Goal: Task Accomplishment & Management: Use online tool/utility

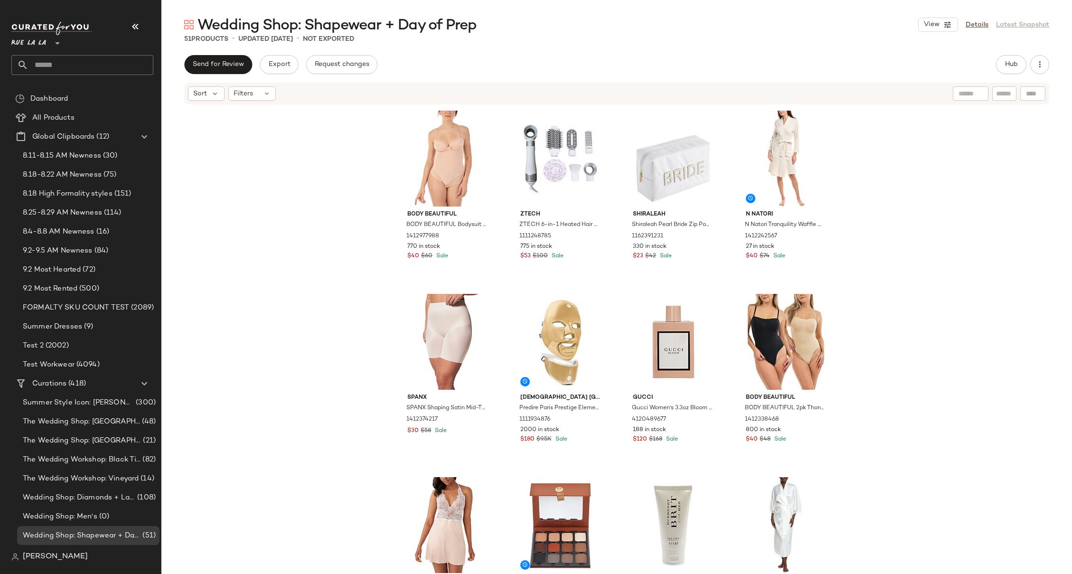
click at [879, 158] on div "BODY BEAUTIFUL BODY BEAUTIFUL Bodysuit Shaper 1412977988 770 in stock $40 $60 S…" at bounding box center [616, 353] width 911 height 497
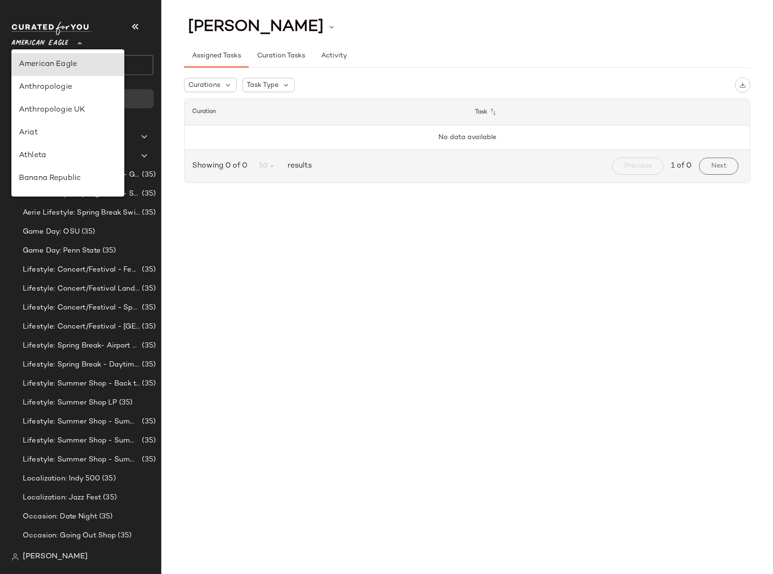
click at [59, 42] on span "American Eagle" at bounding box center [39, 40] width 57 height 17
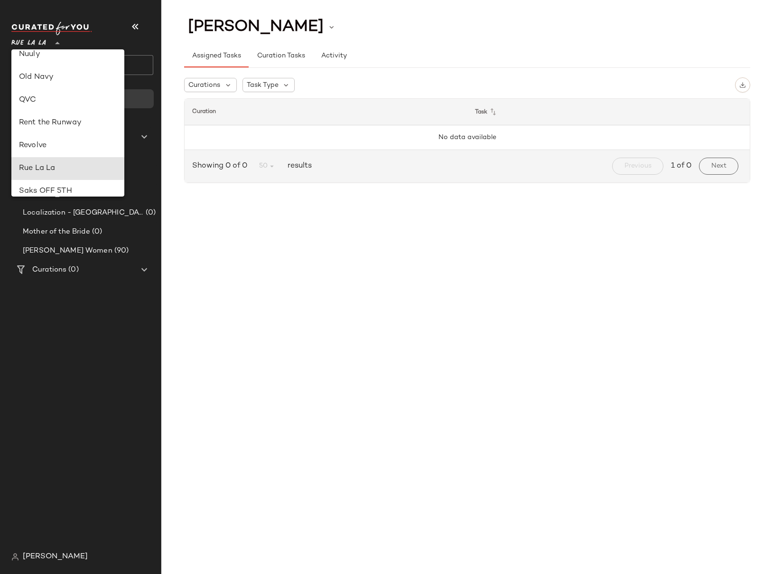
type input "**"
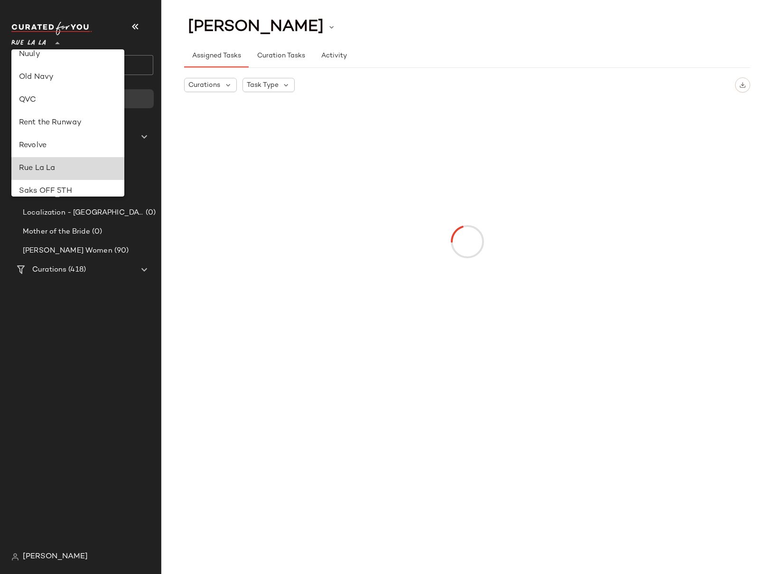
click at [48, 170] on div "Rue La La" at bounding box center [68, 168] width 98 height 11
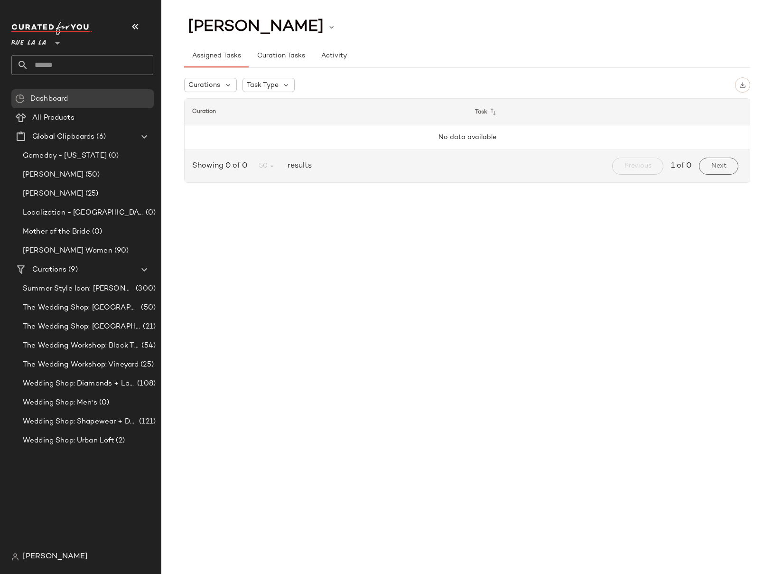
click at [315, 213] on div "[PERSON_NAME] Assigned Tasks Curation Tasks Activity Curations Task Type Curati…" at bounding box center [467, 294] width 612 height 559
click at [181, 366] on div "[PERSON_NAME] Assigned Tasks Curation Tasks Activity Curations Task Type Curati…" at bounding box center [467, 294] width 612 height 559
click at [114, 366] on span "The Wedding Workshop: Vineyard" at bounding box center [81, 364] width 116 height 11
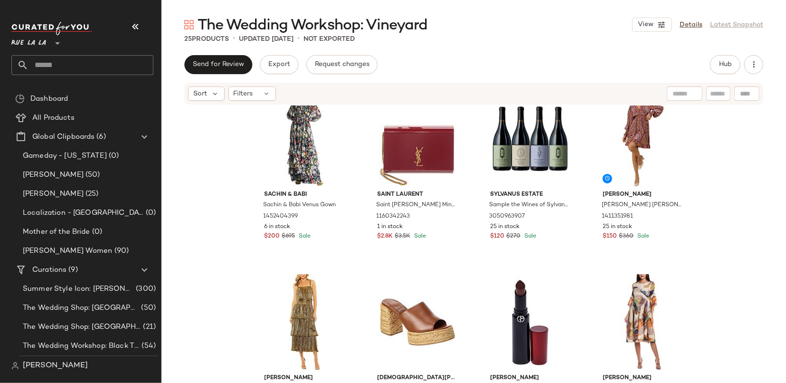
scroll to position [109, 0]
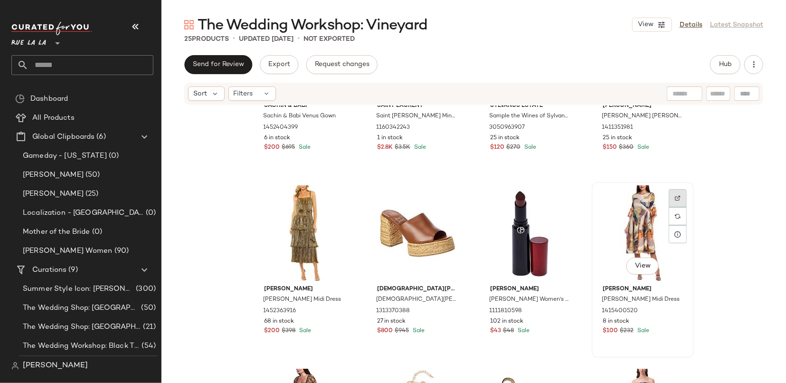
click at [677, 197] on img at bounding box center [678, 198] width 6 height 6
click at [721, 177] on div "Sachin & Babi Sachin & Babi Venus Gown 1452404399 6 in stock $200 $695 Sale [GE…" at bounding box center [473, 258] width 624 height 306
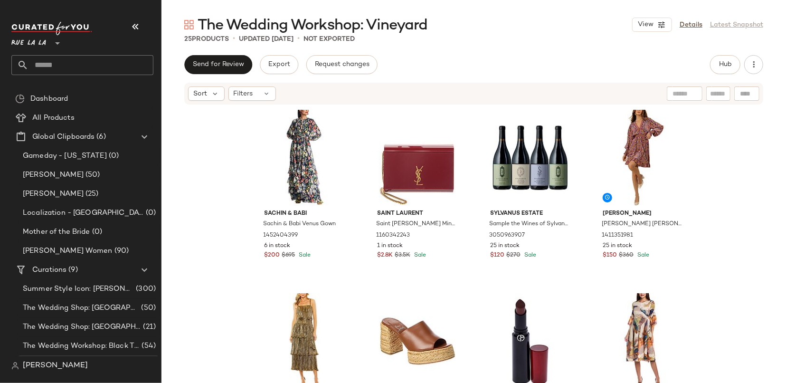
scroll to position [0, 0]
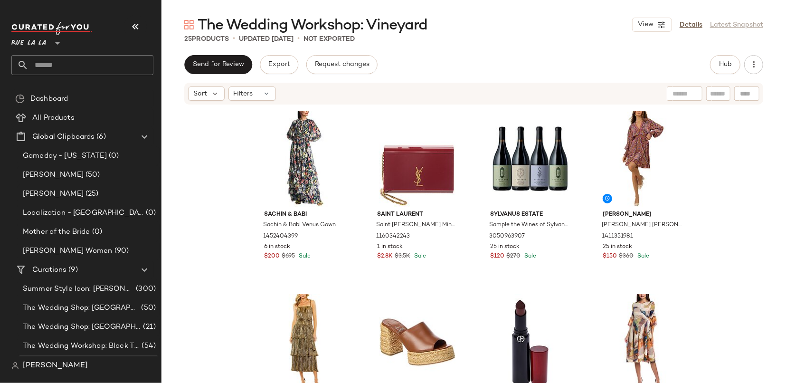
click at [721, 155] on div "Sachin & Babi Sachin & Babi Venus Gown 1452404399 6 in stock $200 $695 Sale [GE…" at bounding box center [473, 258] width 624 height 306
click at [718, 163] on div "Sachin & Babi Sachin & Babi Venus Gown 1452404399 6 in stock $200 $695 Sale [GE…" at bounding box center [473, 258] width 624 height 306
click at [717, 164] on div "Sachin & Babi Sachin & Babi Venus Gown 1452404399 6 in stock $200 $695 Sale [GE…" at bounding box center [473, 258] width 624 height 306
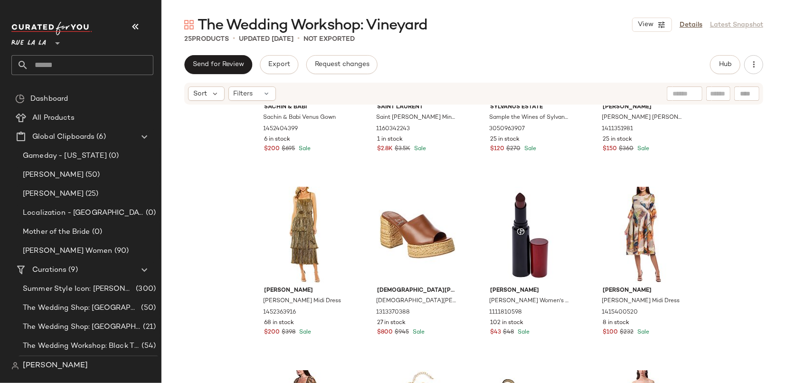
scroll to position [118, 0]
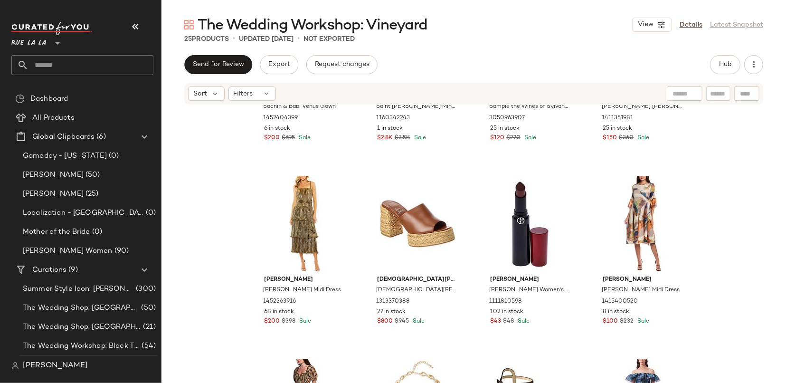
click at [714, 164] on div "Sachin & Babi Sachin & Babi Venus Gown 1452404399 6 in stock $200 $695 Sale [GE…" at bounding box center [473, 258] width 624 height 306
click at [713, 165] on div "Sachin & Babi Sachin & Babi Venus Gown 1452404399 6 in stock $200 $695 Sale [GE…" at bounding box center [473, 258] width 624 height 306
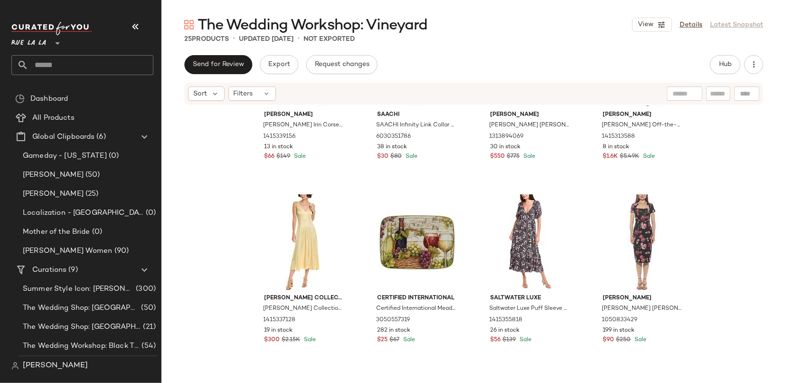
scroll to position [480, 0]
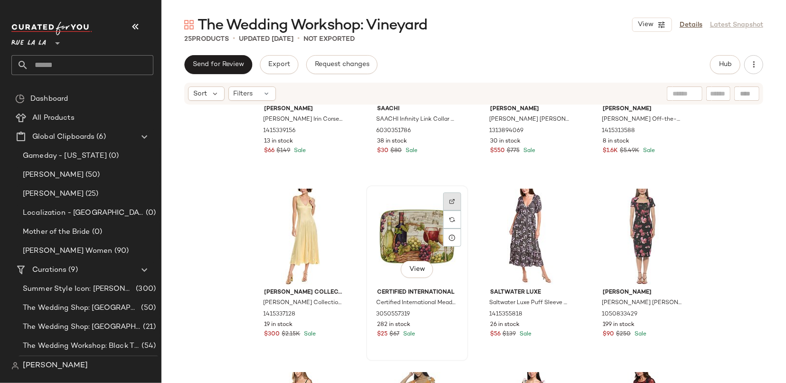
click at [449, 201] on img at bounding box center [452, 201] width 6 height 6
click at [717, 198] on div "[PERSON_NAME] [PERSON_NAME] Irin Corset Seamed Midi Dress 1415339156 13 in stoc…" at bounding box center [473, 258] width 624 height 306
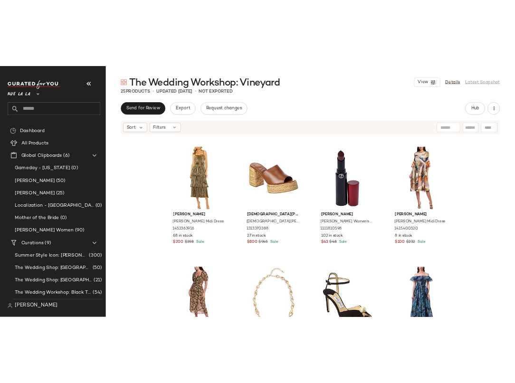
scroll to position [0, 0]
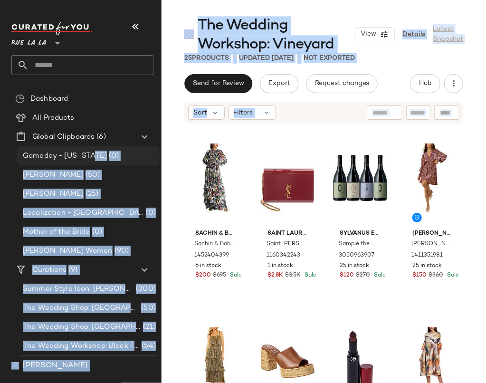
drag, startPoint x: 162, startPoint y: 162, endPoint x: 76, endPoint y: 163, distance: 85.5
click at [76, 163] on div "Rue La La ** Dashboard All Products Global Clipboards (6) Gameday - [US_STATE] …" at bounding box center [243, 191] width 486 height 383
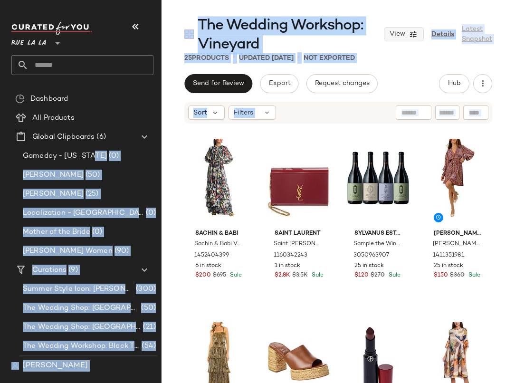
click at [412, 35] on icon "button" at bounding box center [413, 34] width 9 height 9
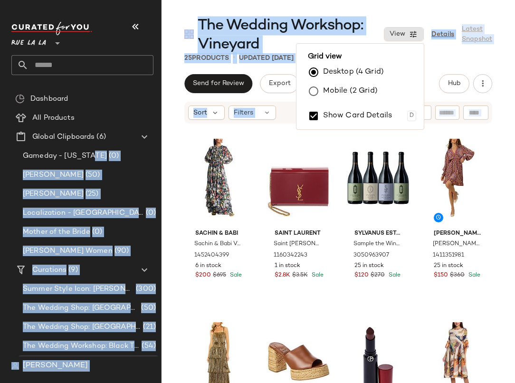
click at [347, 90] on label "Mobile (2 Grid)" at bounding box center [350, 91] width 55 height 19
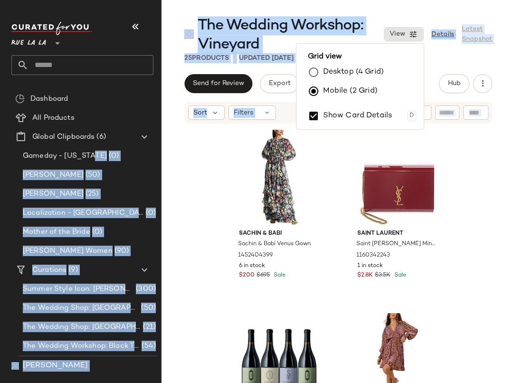
click at [506, 55] on div "25 Products • updated [DATE] • Not Exported" at bounding box center [337, 57] width 353 height 9
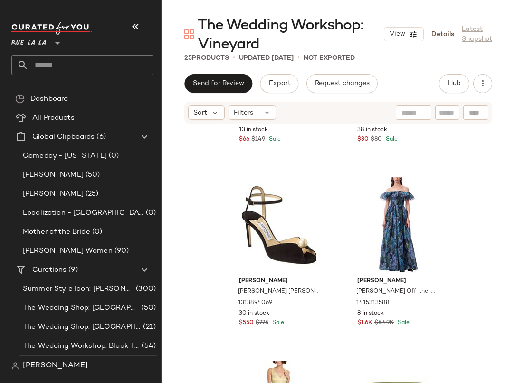
scroll to position [878, 0]
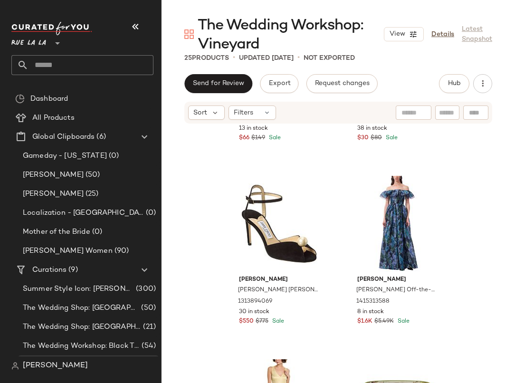
click at [474, 189] on div "[PERSON_NAME] [PERSON_NAME] Irin Corset Seamed Midi Dress 1415339156 13 in stoc…" at bounding box center [337, 277] width 353 height 306
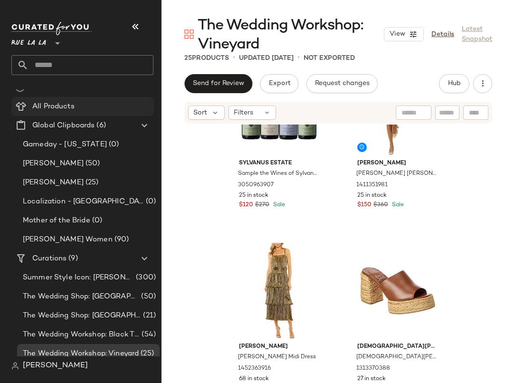
scroll to position [12, 0]
click at [103, 295] on span "The Wedding Shop: [GEOGRAPHIC_DATA]" at bounding box center [81, 296] width 116 height 11
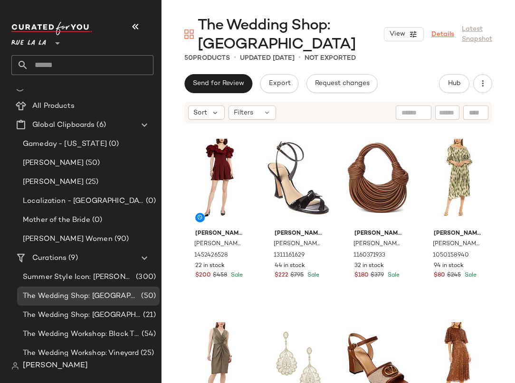
click at [440, 31] on link "Details" at bounding box center [442, 34] width 23 height 10
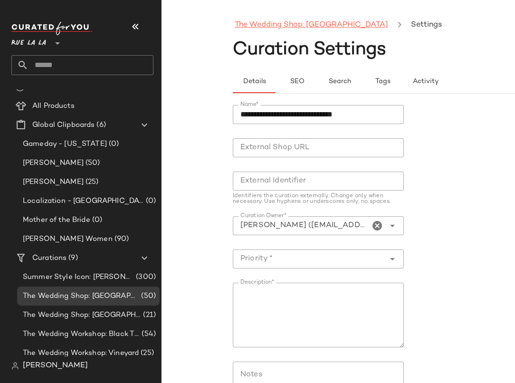
click at [256, 25] on link "The Wedding Shop: [GEOGRAPHIC_DATA]" at bounding box center [311, 25] width 153 height 12
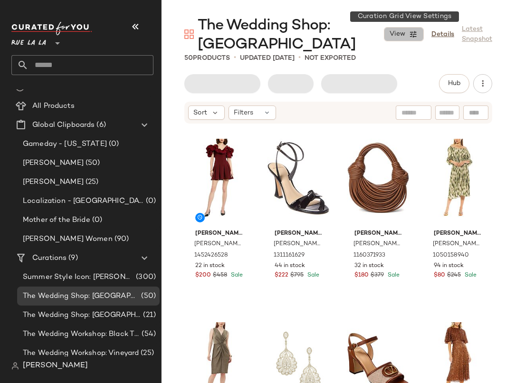
click at [408, 32] on button "View" at bounding box center [404, 34] width 40 height 14
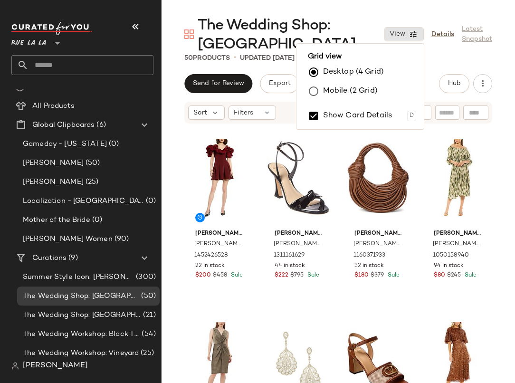
click at [342, 90] on label "Mobile (2 Grid)" at bounding box center [350, 91] width 55 height 19
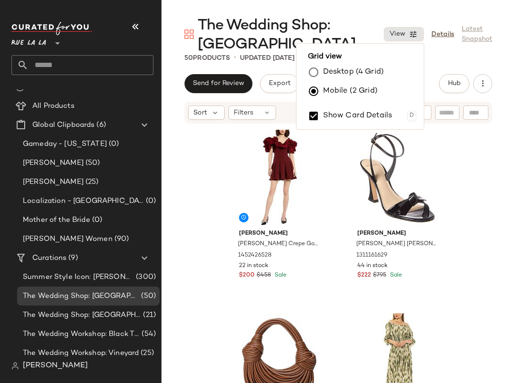
click at [428, 57] on div "50 Products • updated [DATE] • Not Exported" at bounding box center [337, 57] width 353 height 9
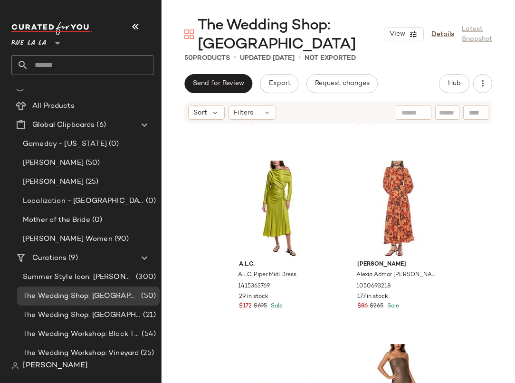
scroll to position [1136, 0]
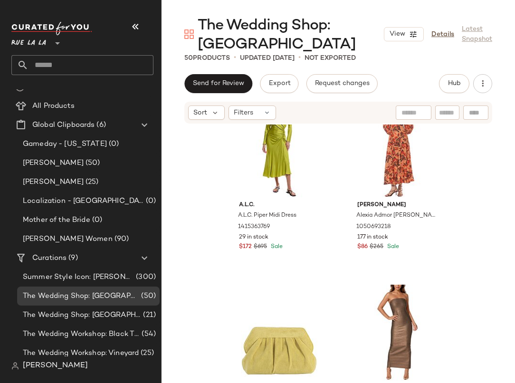
click at [474, 198] on div "bareMinerals bareMinerals Unisex 3.0g Friendship Dewy Lip Gloss-Balm 1111377442…" at bounding box center [337, 277] width 353 height 306
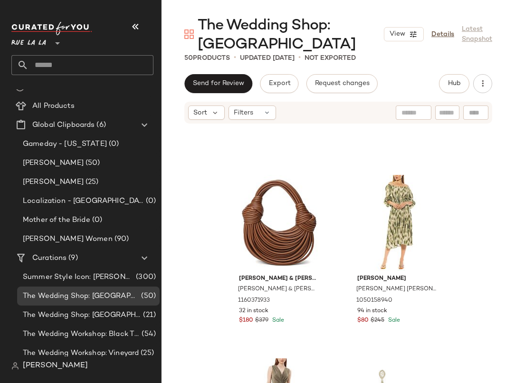
scroll to position [0, 0]
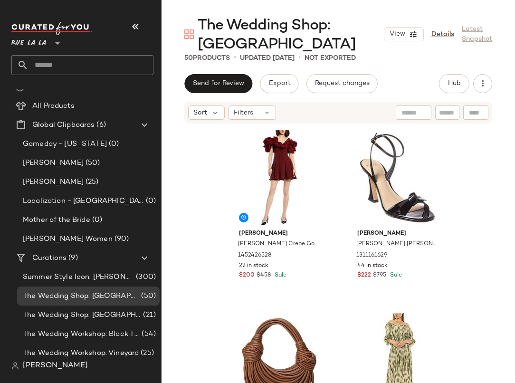
click at [471, 165] on div "[PERSON_NAME] [PERSON_NAME] Crepe Godet Hem Mini Dress 1452426528 22 in stock $…" at bounding box center [337, 277] width 353 height 306
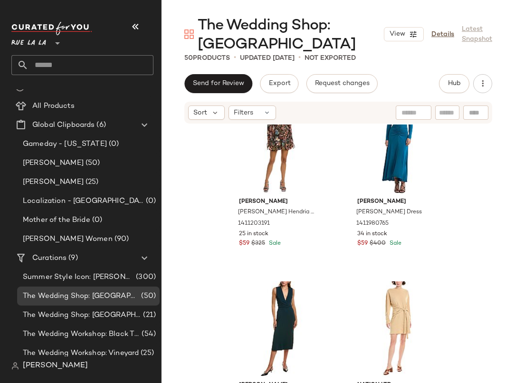
scroll to position [3523, 0]
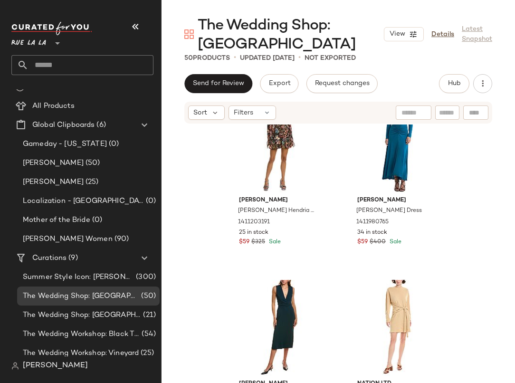
click at [462, 193] on div "[PERSON_NAME] Stars [PERSON_NAME] Stars Coco Midi Dress 1415373216 32 in stock …" at bounding box center [337, 277] width 353 height 306
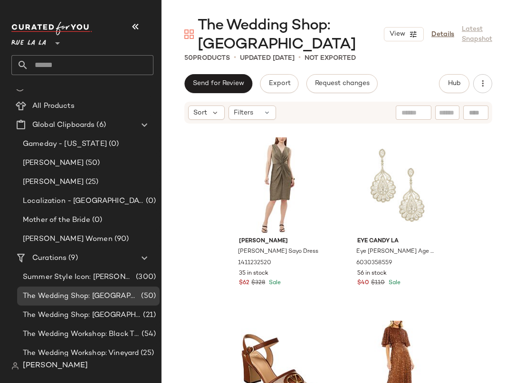
scroll to position [495, 0]
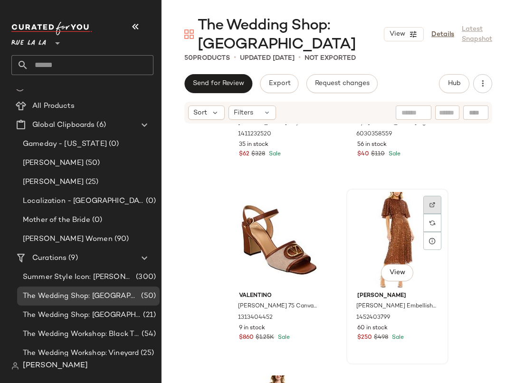
click at [432, 214] on div at bounding box center [432, 223] width 18 height 18
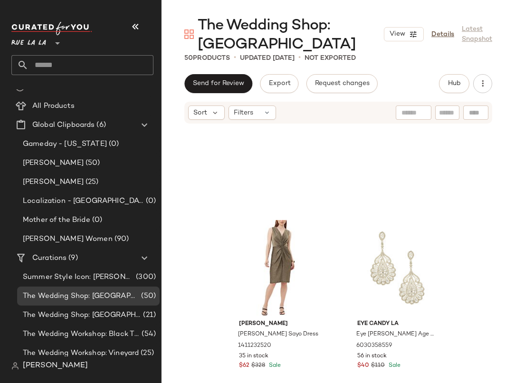
scroll to position [65, 0]
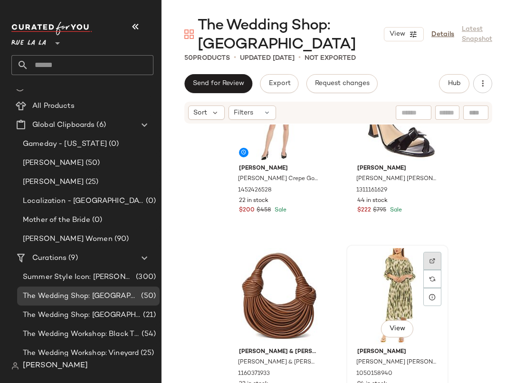
click at [429, 261] on img at bounding box center [432, 261] width 6 height 6
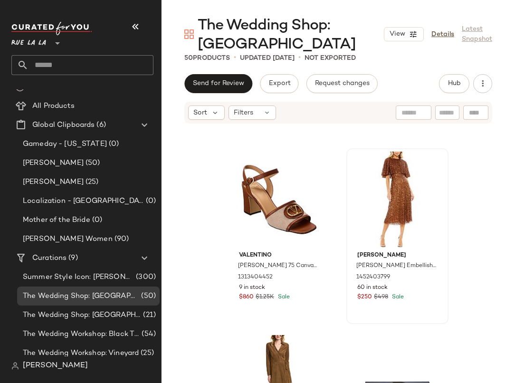
scroll to position [556, 0]
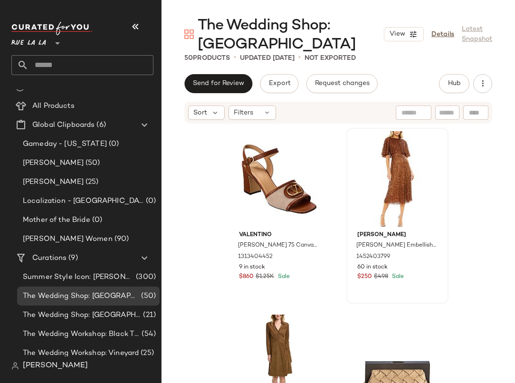
click at [446, 191] on div "[PERSON_NAME] [PERSON_NAME] Sayo Dress 1411232520 35 in stock $62 $328 Sale Eye…" at bounding box center [337, 277] width 353 height 306
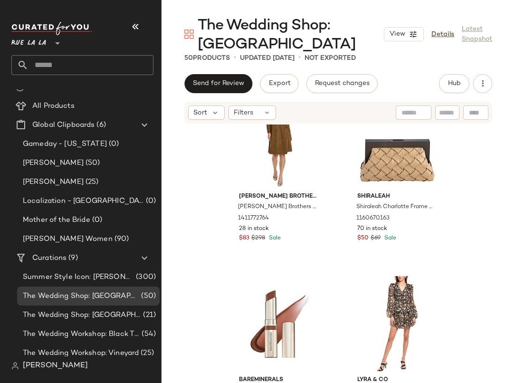
scroll to position [633, 0]
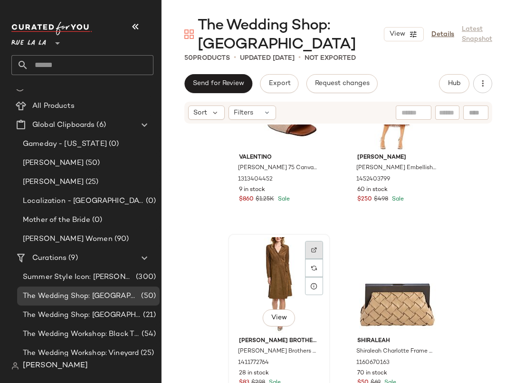
click at [316, 259] on div at bounding box center [314, 268] width 18 height 18
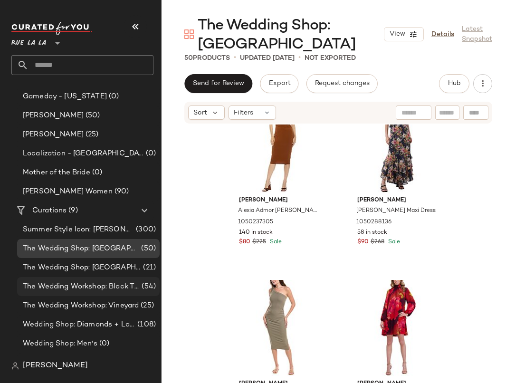
scroll to position [65, 0]
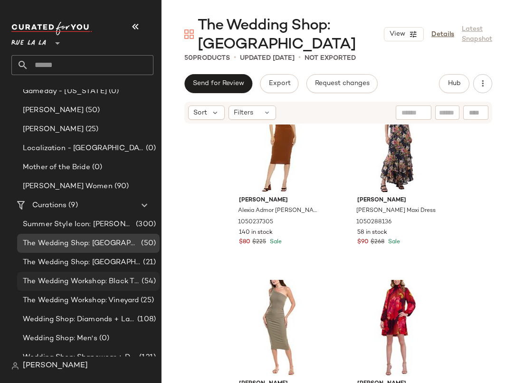
click at [107, 281] on span "The Wedding Workshop: Black Tie Ballroom" at bounding box center [81, 281] width 117 height 11
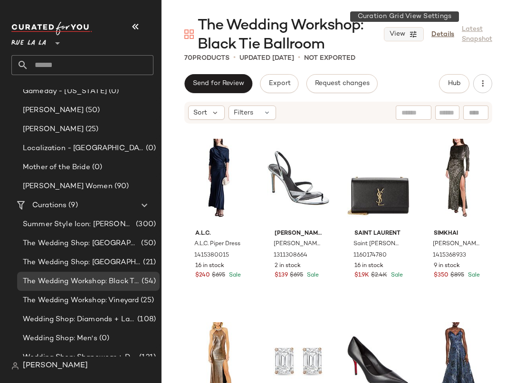
click at [417, 35] on icon "button" at bounding box center [413, 34] width 9 height 9
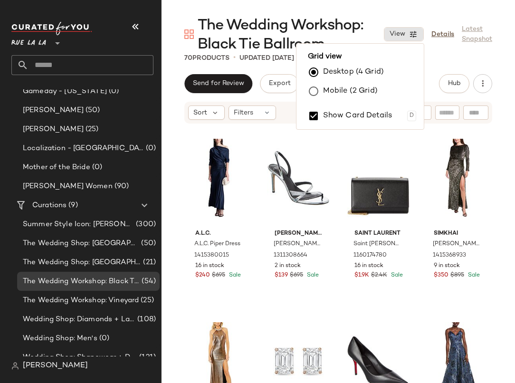
click at [340, 89] on label "Mobile (2 Grid)" at bounding box center [350, 91] width 55 height 19
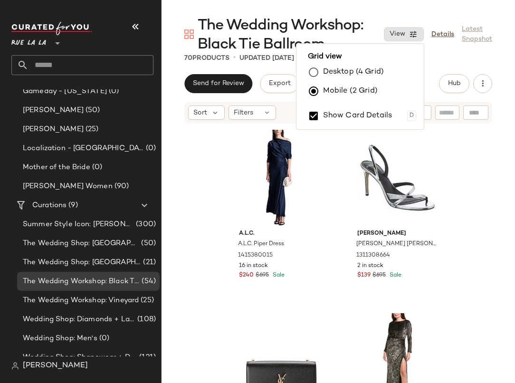
click at [490, 154] on div "A.L.C. A.L.C. Piper Dress 1415380015 16 in stock $240 $695 Sale [PERSON_NAME] […" at bounding box center [337, 277] width 353 height 306
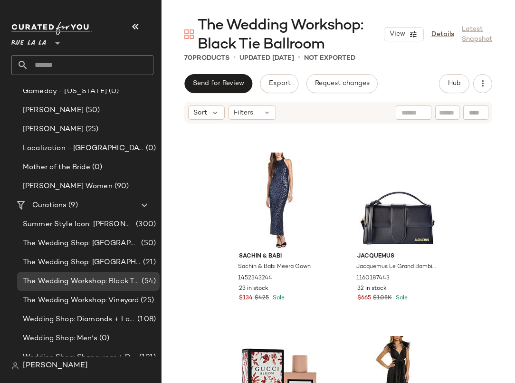
scroll to position [653, 0]
